Goal: Browse casually

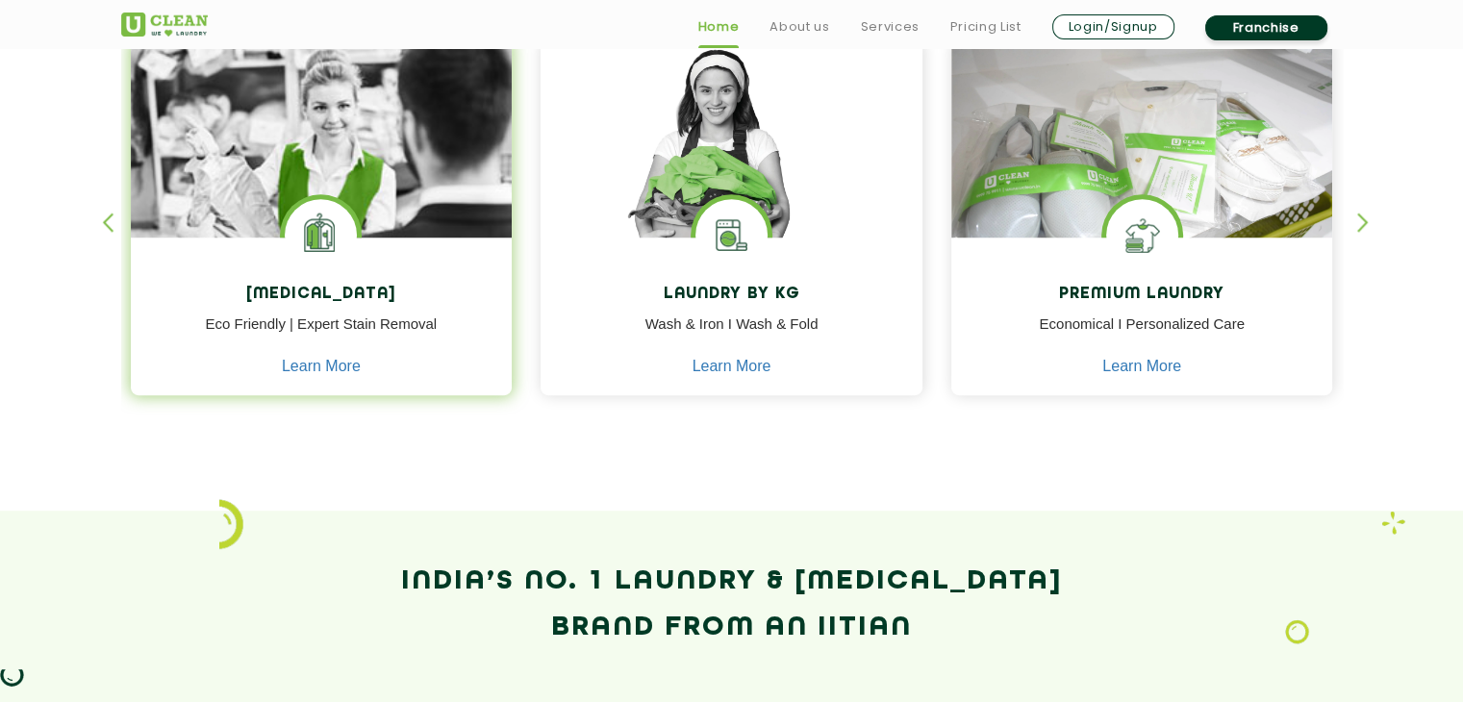
scroll to position [898, 0]
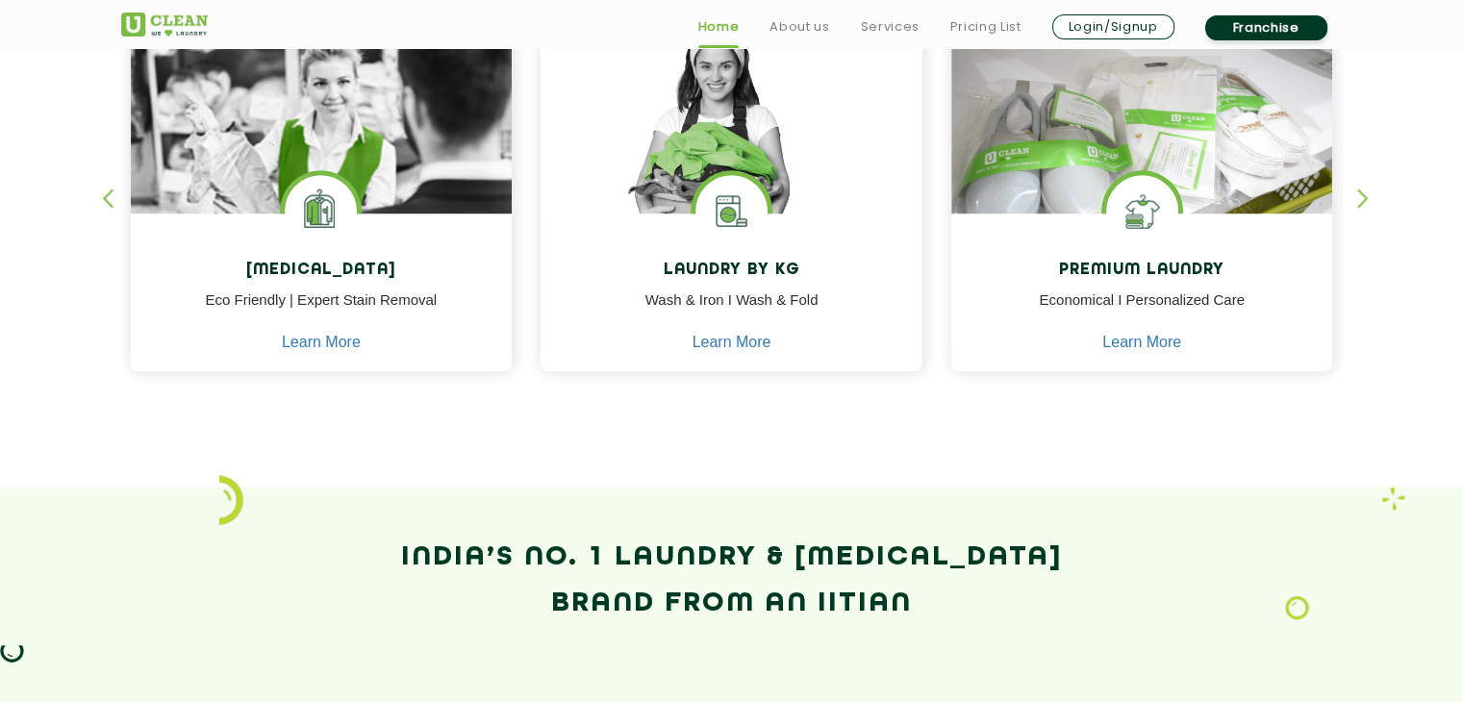
click at [1355, 197] on div "[MEDICAL_DATA] Eco Friendly | Expert Stain Removal Learn More [MEDICAL_DATA] Ec…" at bounding box center [732, 175] width 1251 height 476
click at [1362, 196] on div "button" at bounding box center [1372, 215] width 29 height 53
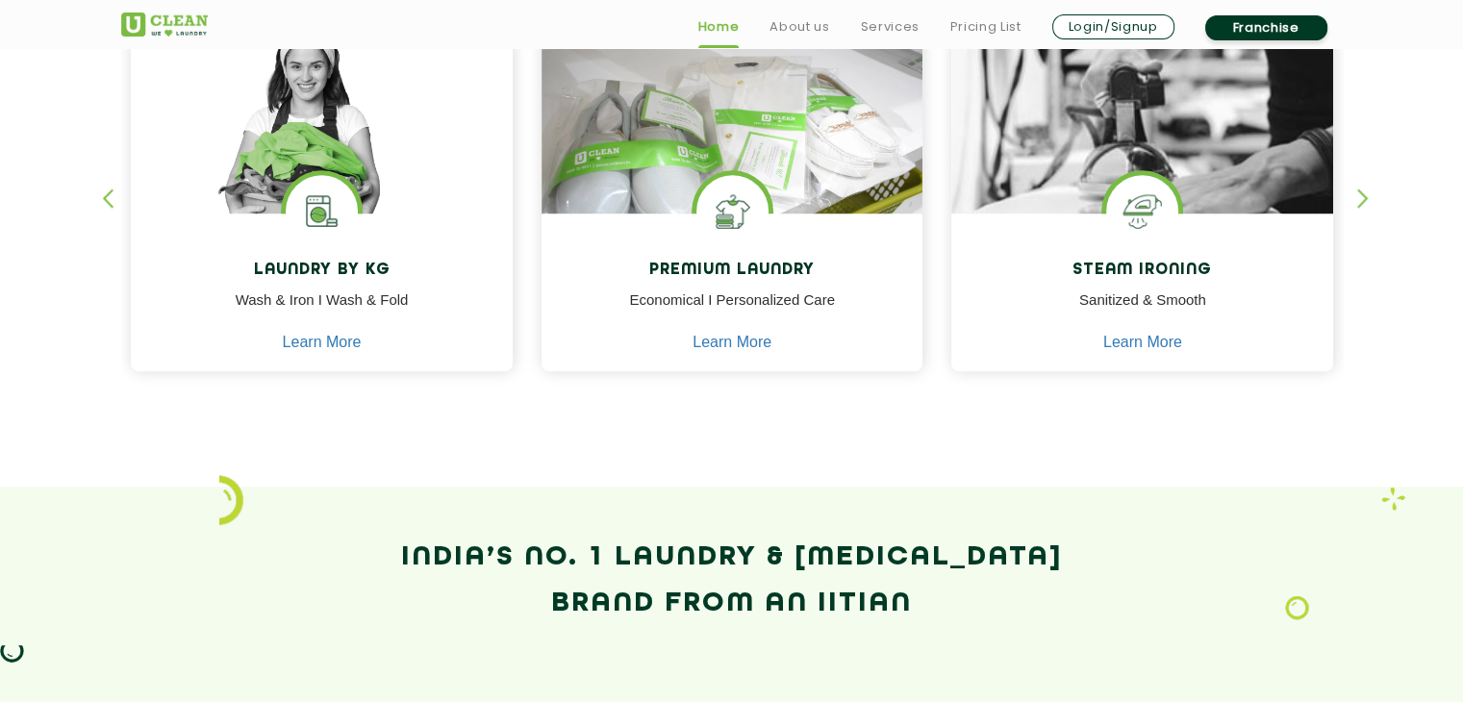
click at [1362, 196] on div "button" at bounding box center [1372, 215] width 29 height 53
click at [1363, 194] on div "button" at bounding box center [1372, 215] width 29 height 53
click at [1362, 199] on div "button" at bounding box center [1372, 215] width 29 height 53
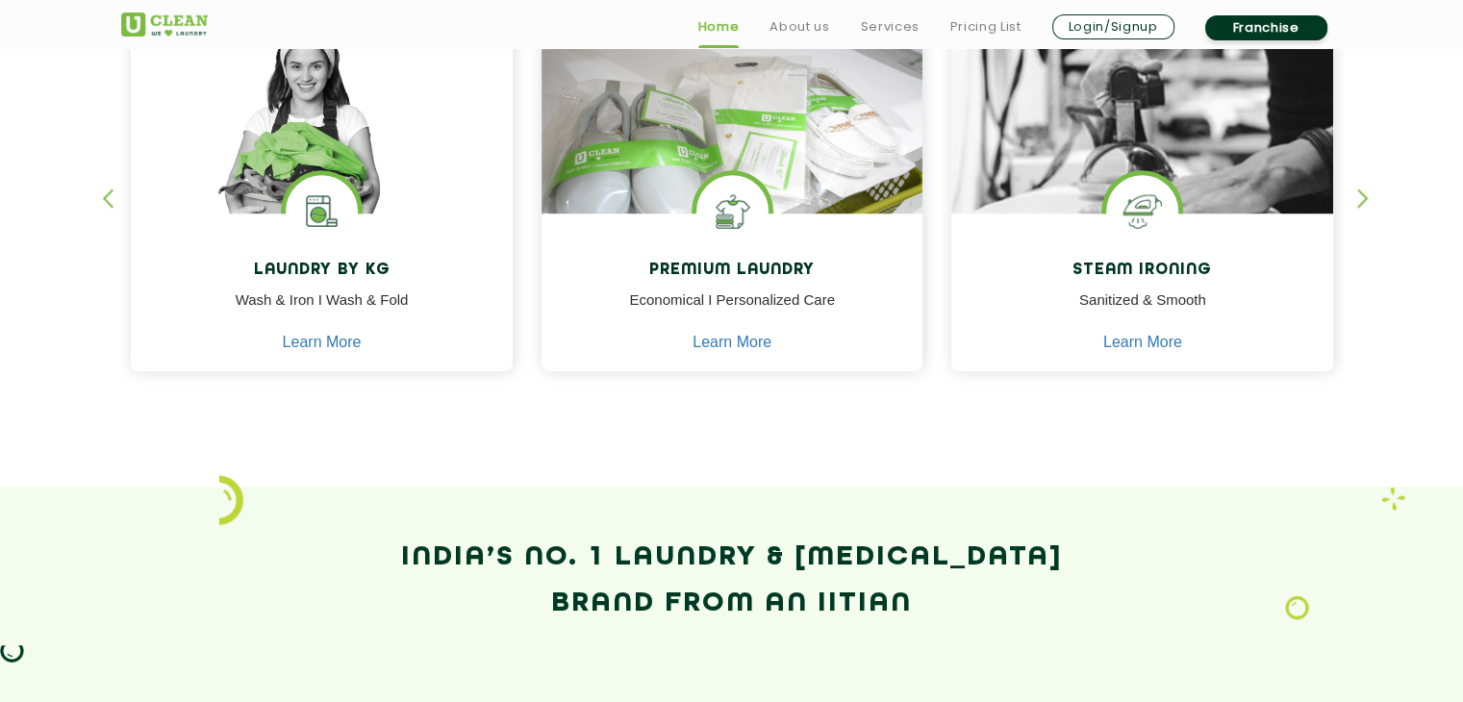
click at [112, 201] on div "button" at bounding box center [116, 215] width 29 height 53
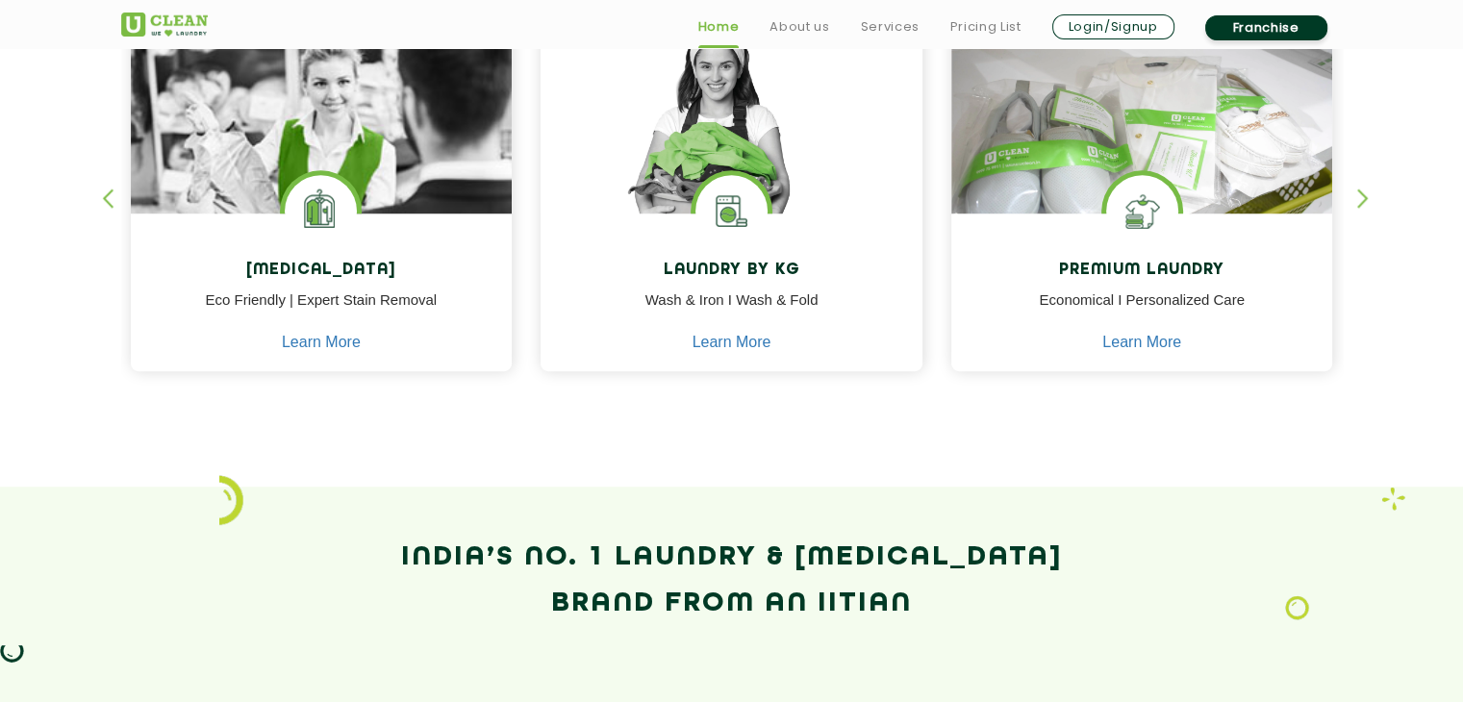
click at [112, 201] on div "button" at bounding box center [116, 215] width 29 height 53
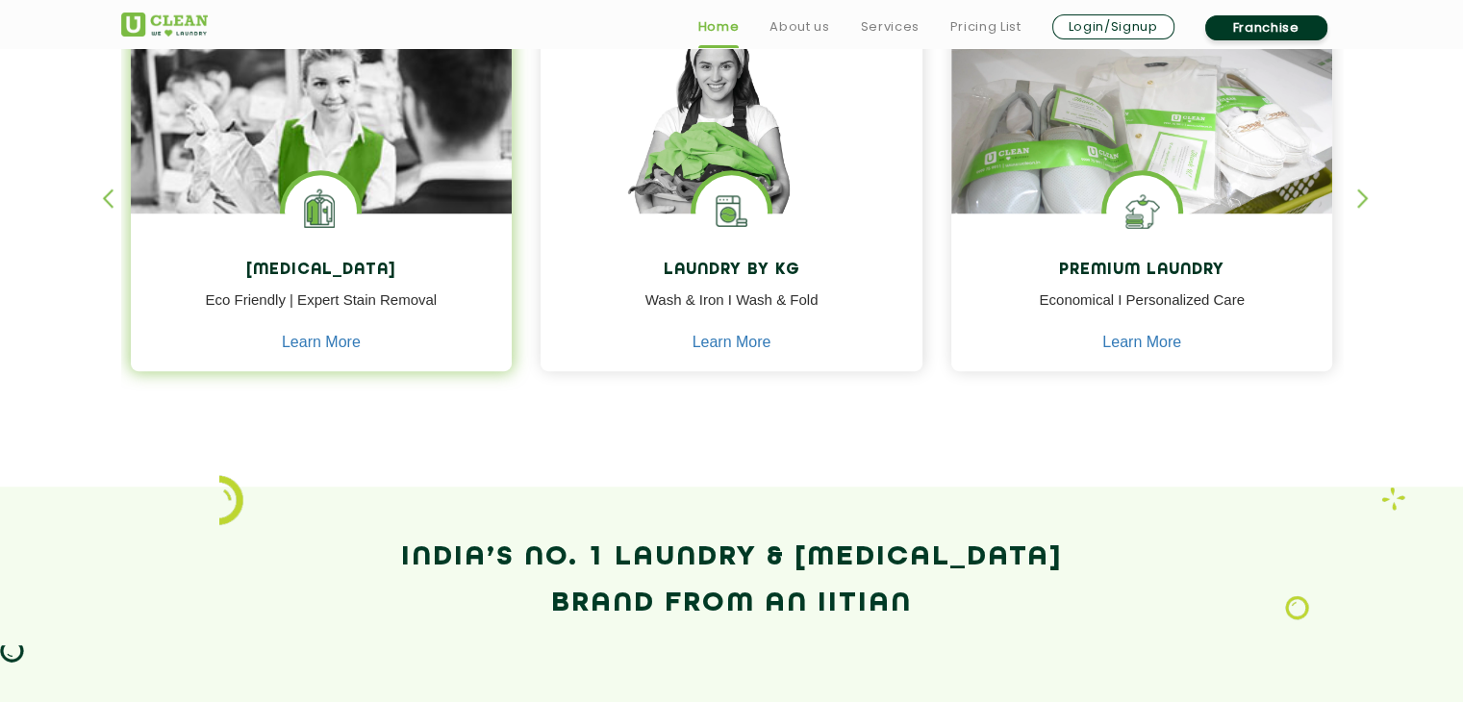
drag, startPoint x: 112, startPoint y: 201, endPoint x: 281, endPoint y: 216, distance: 170.0
click at [116, 202] on div "button" at bounding box center [116, 215] width 29 height 53
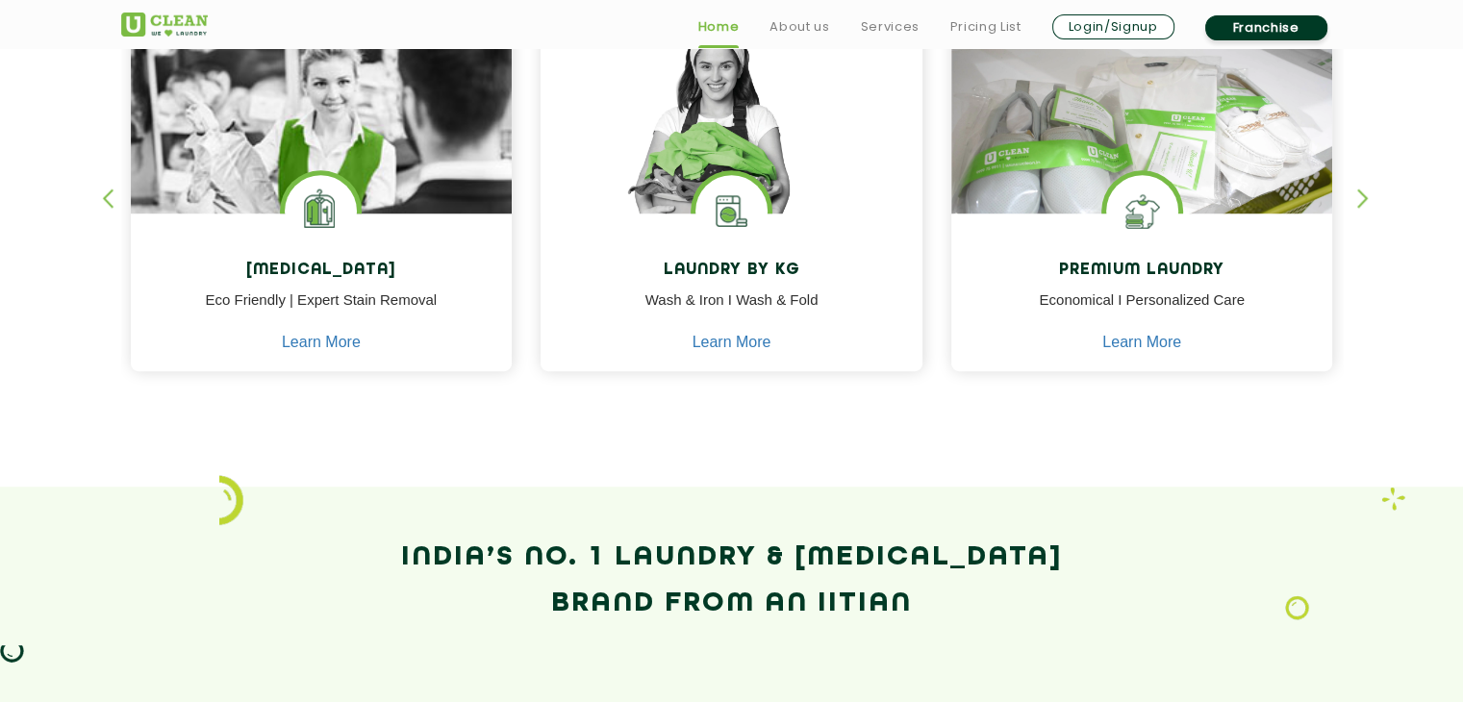
click at [1359, 196] on div "button" at bounding box center [1372, 215] width 29 height 53
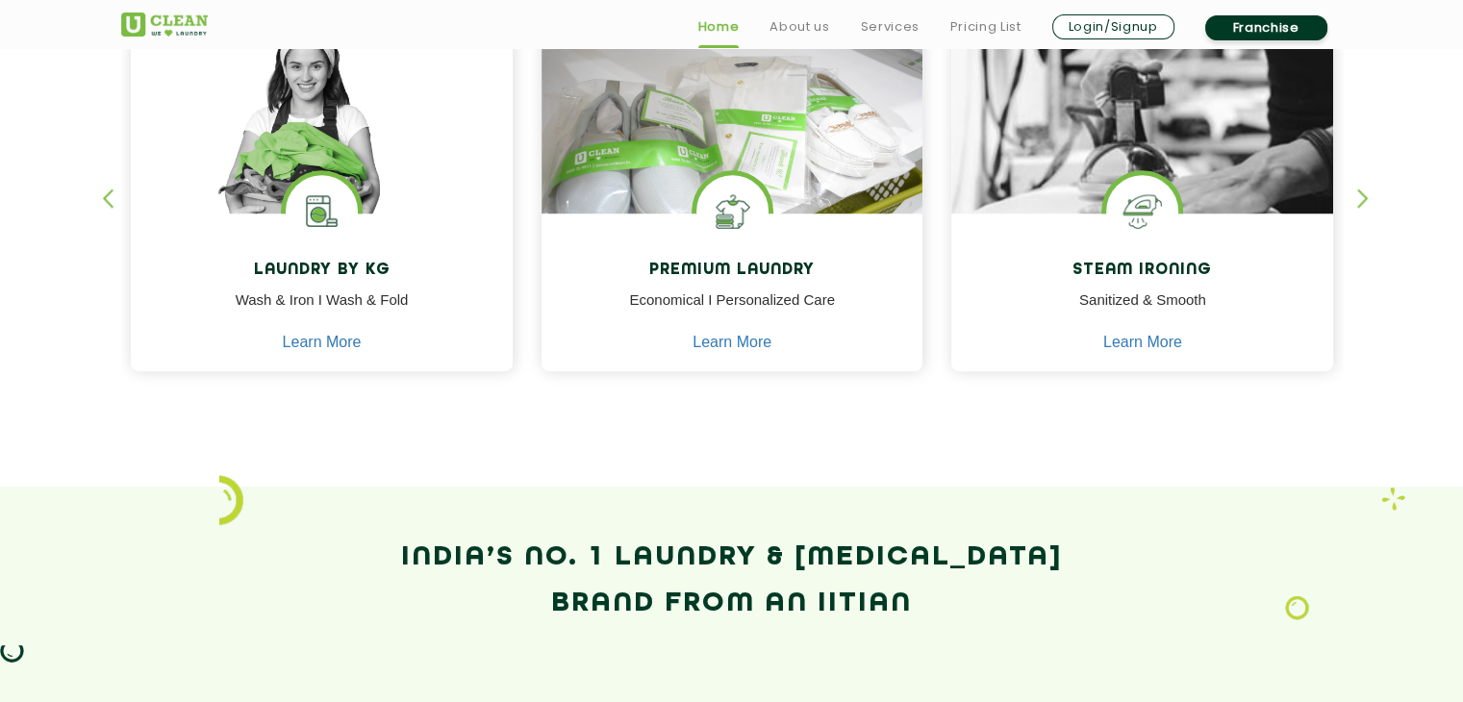
click at [1359, 196] on div "button" at bounding box center [1372, 215] width 29 height 53
click at [108, 199] on div "button" at bounding box center [116, 215] width 29 height 53
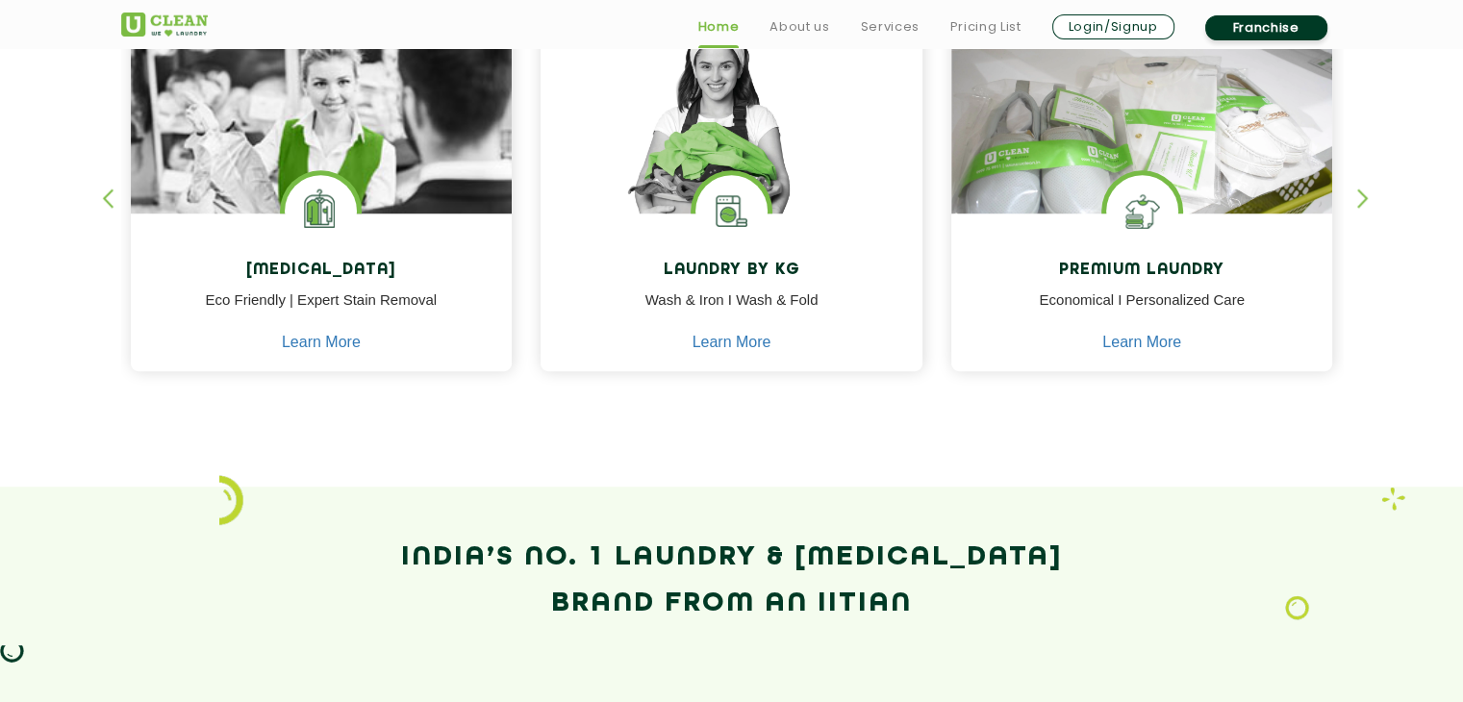
click at [108, 199] on div "button" at bounding box center [116, 215] width 29 height 53
click at [1365, 206] on div "button" at bounding box center [1372, 215] width 29 height 53
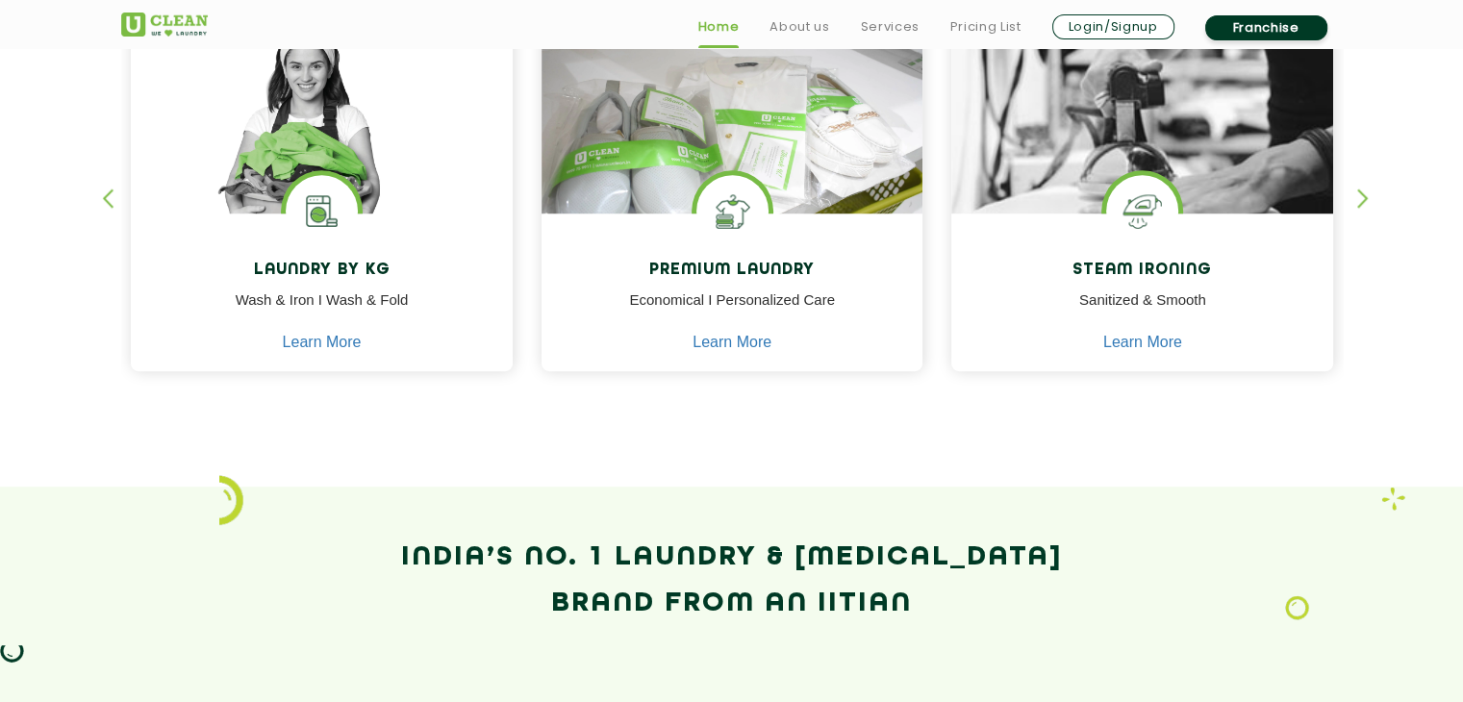
click at [1365, 206] on div "button" at bounding box center [1372, 215] width 29 height 53
click at [1365, 201] on div "button" at bounding box center [1372, 215] width 29 height 53
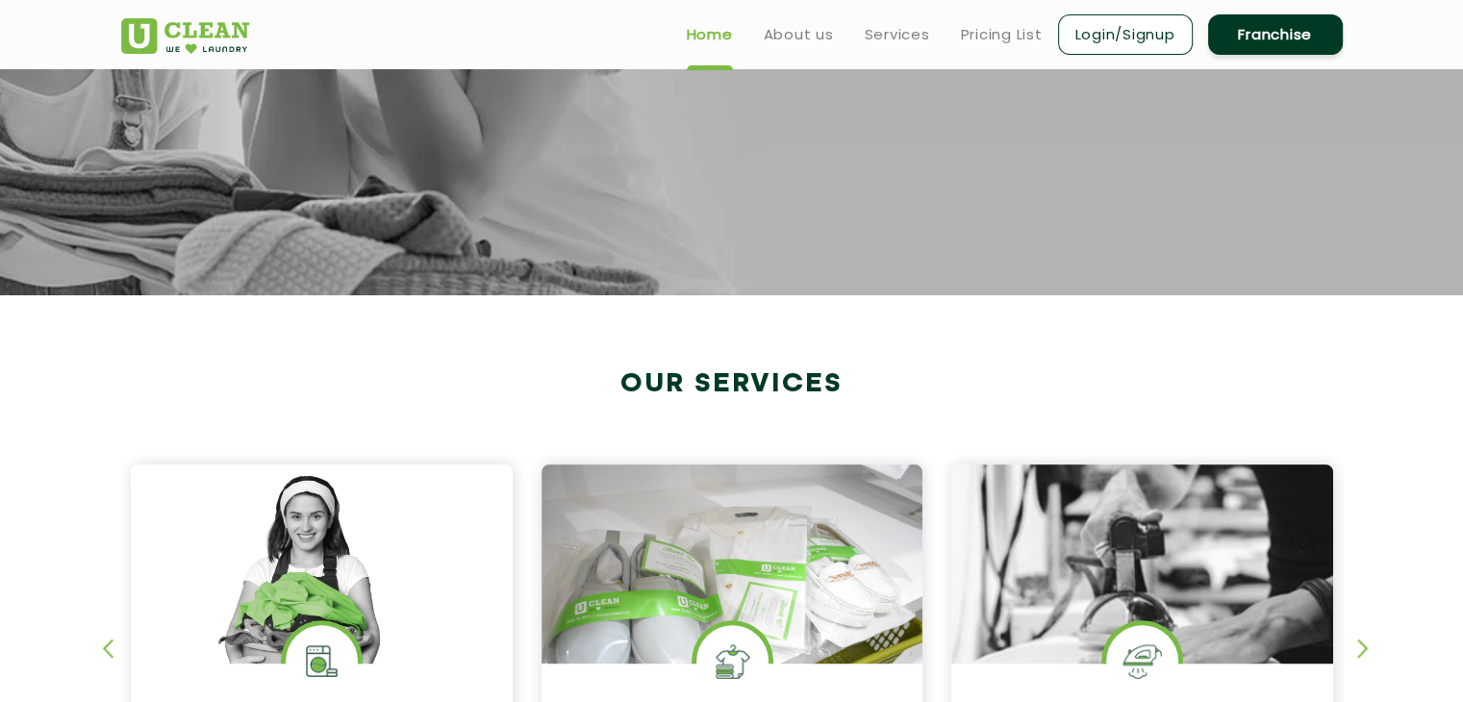
scroll to position [0, 0]
